Goal: Information Seeking & Learning: Learn about a topic

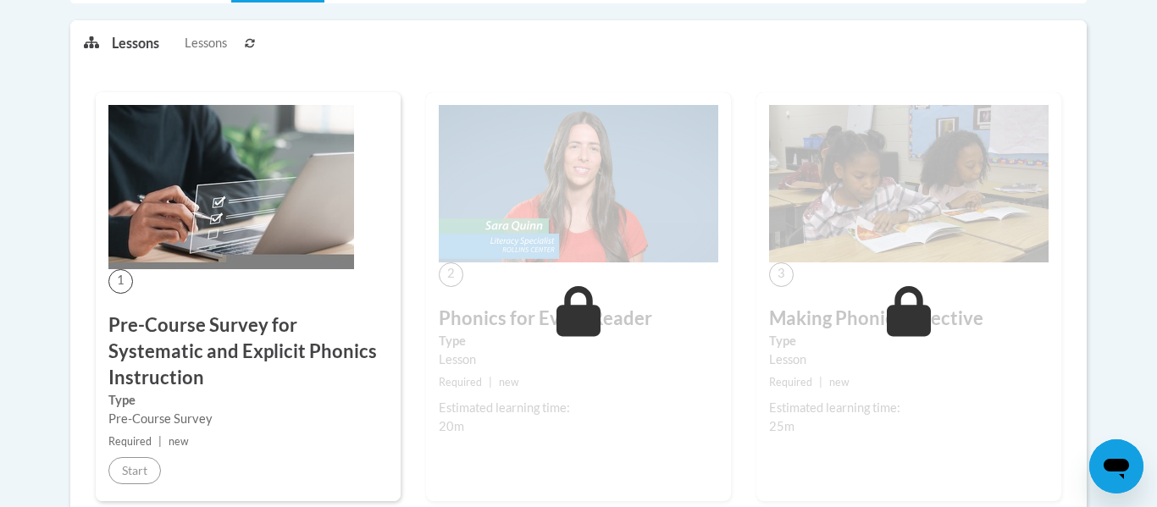
scroll to position [406, 0]
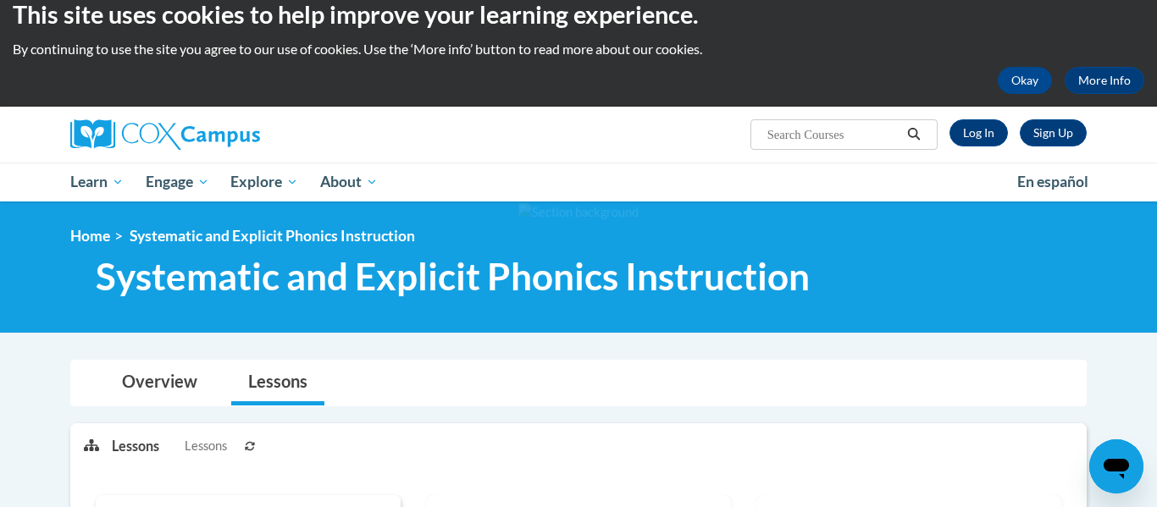
scroll to position [16, 0]
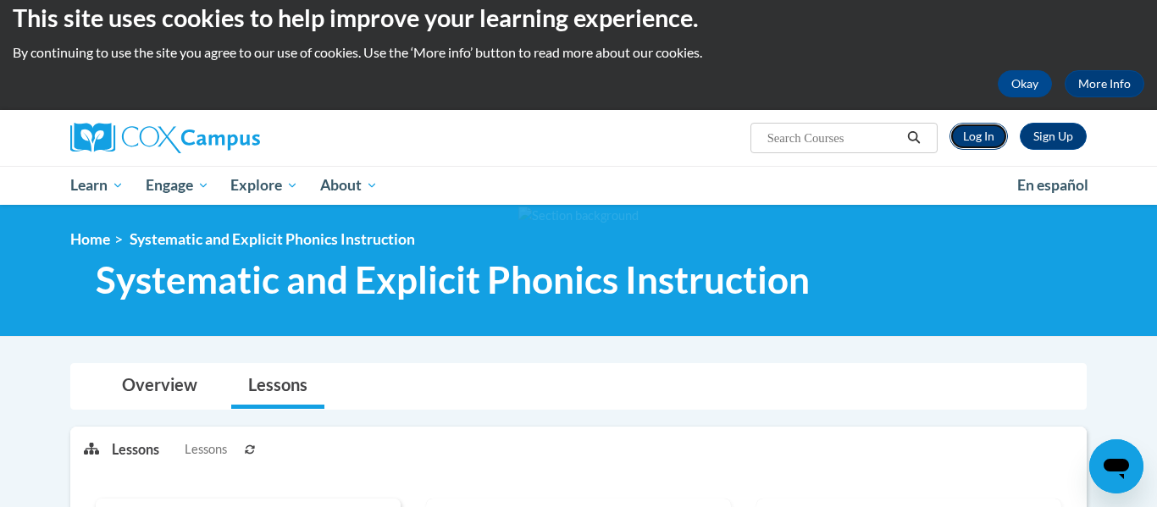
click at [988, 132] on link "Log In" at bounding box center [978, 136] width 58 height 27
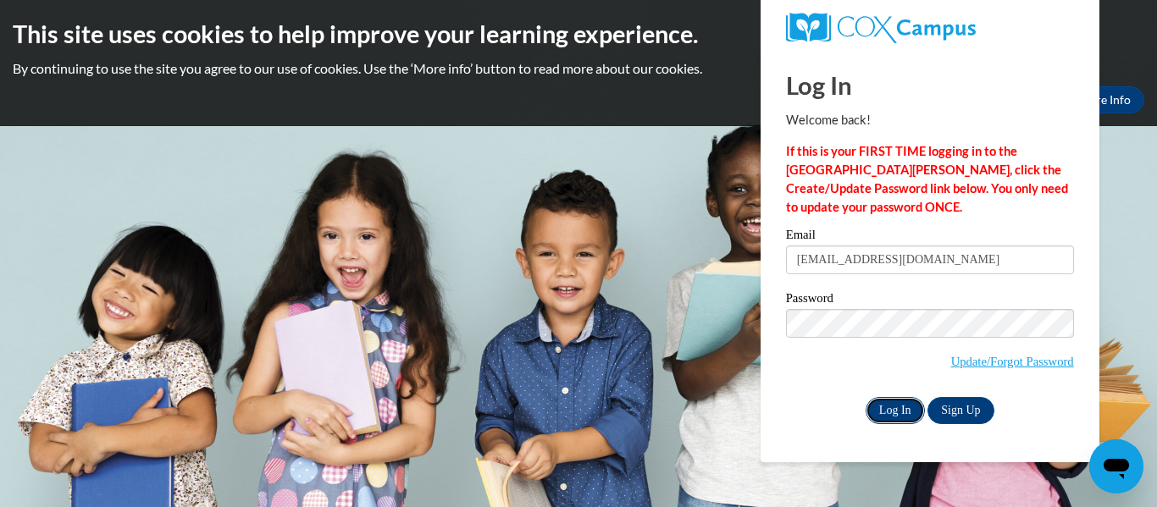
click at [892, 417] on input "Log In" at bounding box center [894, 410] width 59 height 27
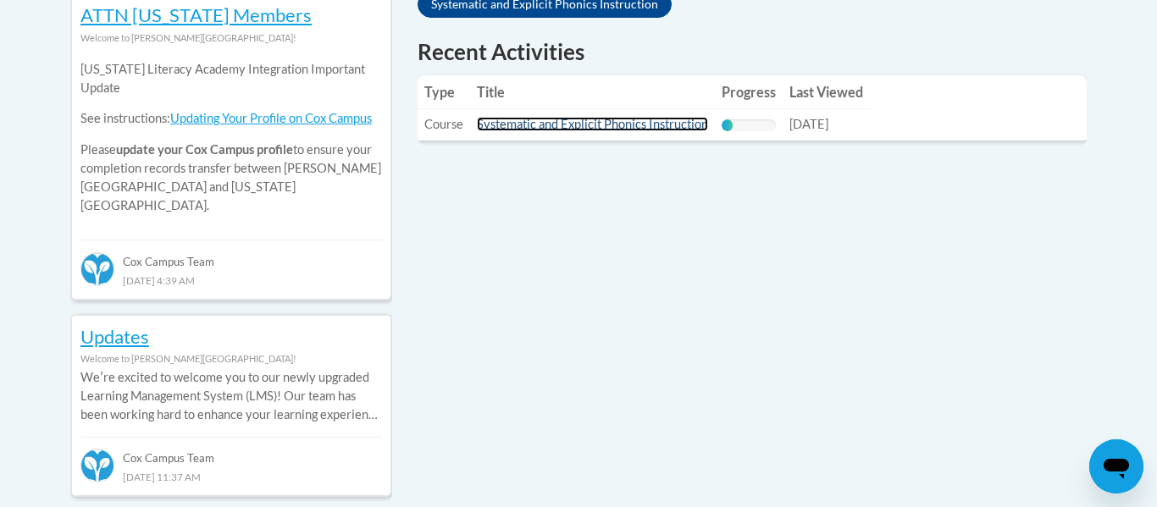
click at [586, 121] on link "Systematic and Explicit Phonics Instruction" at bounding box center [592, 124] width 231 height 14
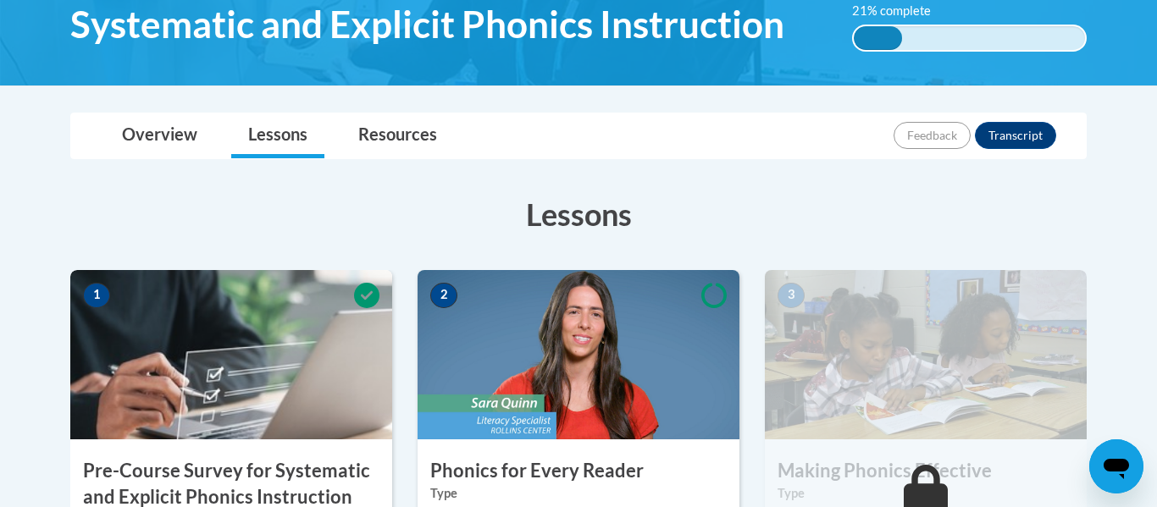
scroll to position [493, 0]
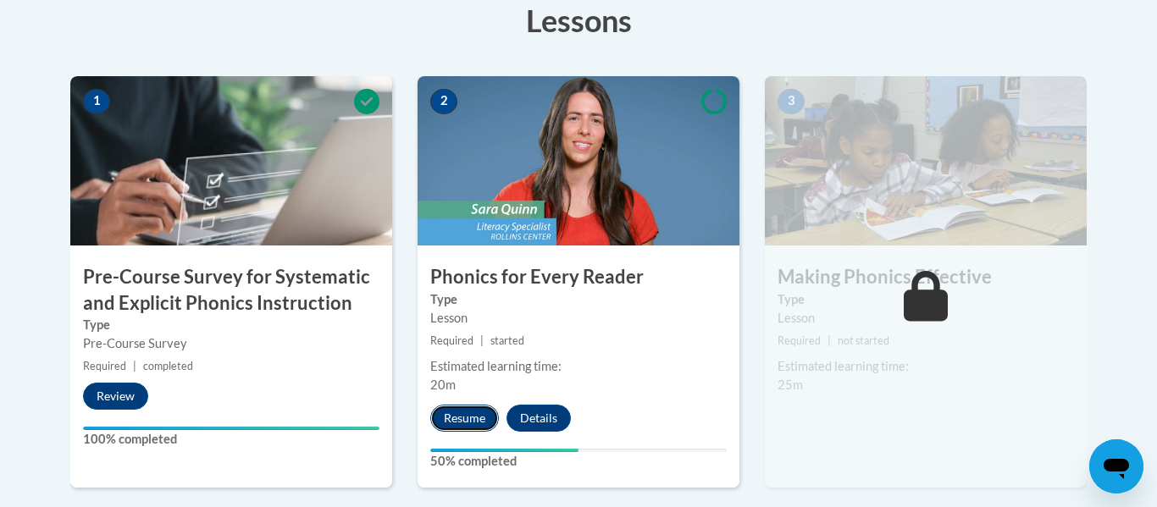
click at [472, 416] on button "Resume" at bounding box center [464, 418] width 69 height 27
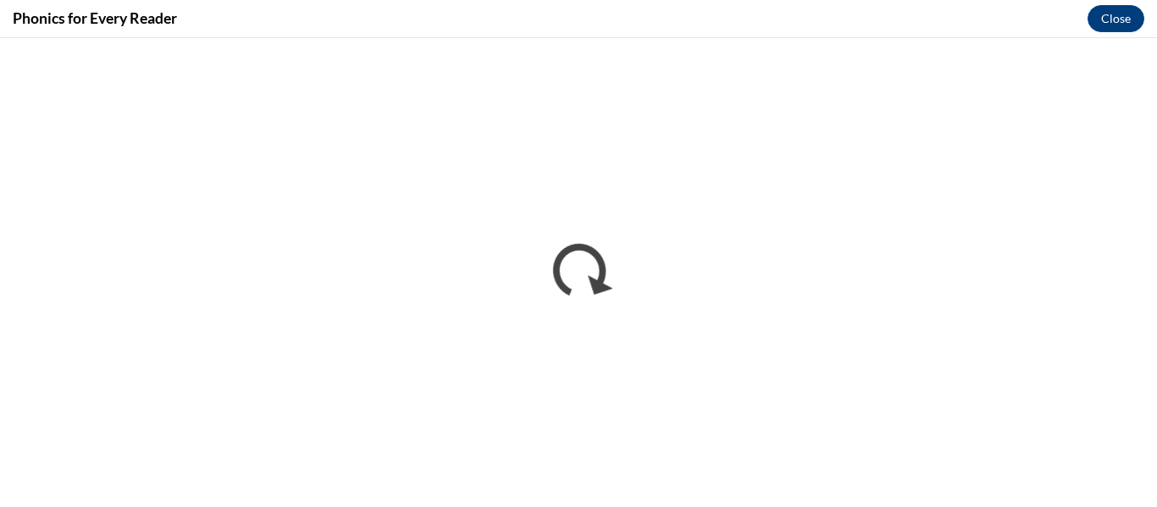
scroll to position [0, 0]
